Goal: Go to known website: Access a specific website the user already knows

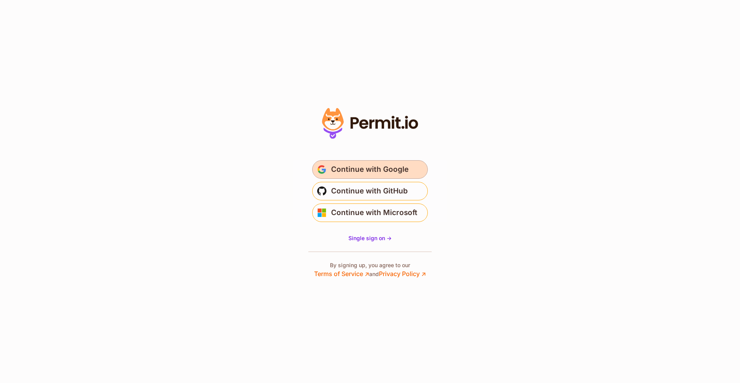
click at [373, 173] on span "Continue with Google" at bounding box center [370, 169] width 78 height 12
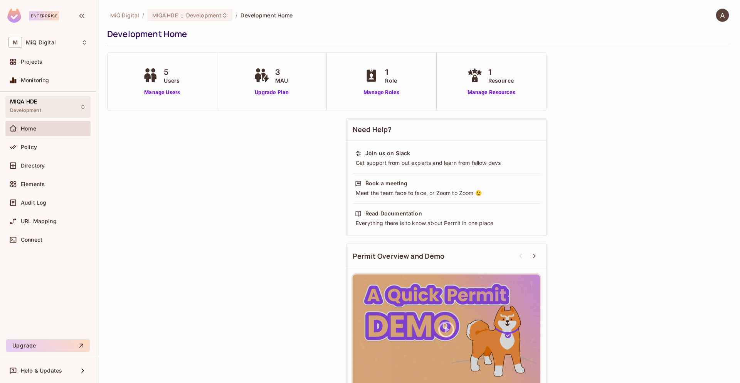
click at [82, 104] on icon at bounding box center [83, 107] width 6 height 6
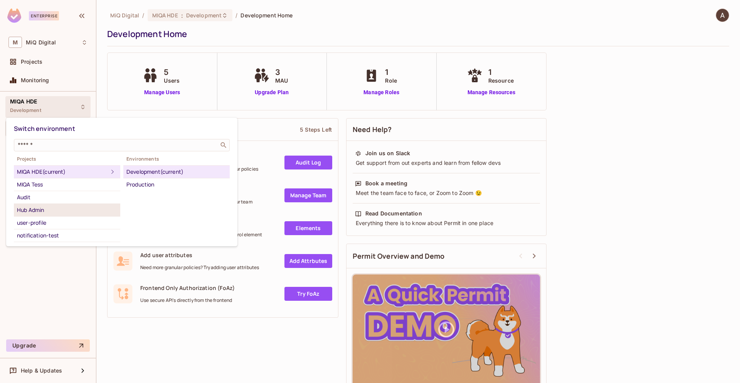
scroll to position [37, 0]
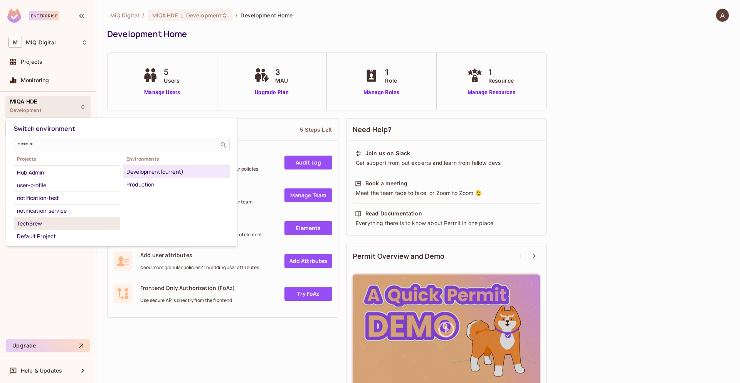
click at [52, 223] on div "TechBrew" at bounding box center [67, 223] width 100 height 9
click at [245, 354] on div at bounding box center [370, 191] width 740 height 383
